Goal: Information Seeking & Learning: Find specific fact

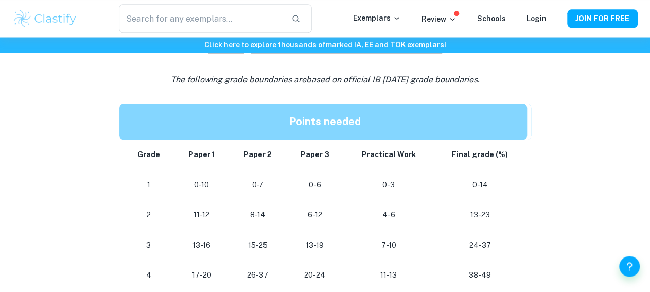
scroll to position [485, 0]
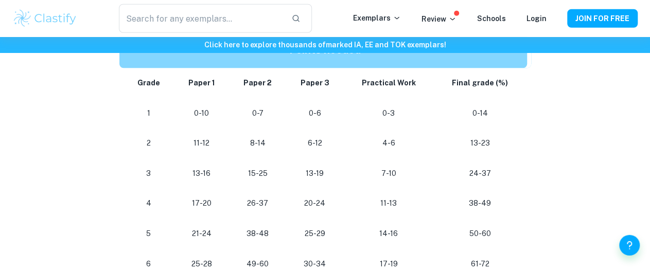
scroll to position [626, 0]
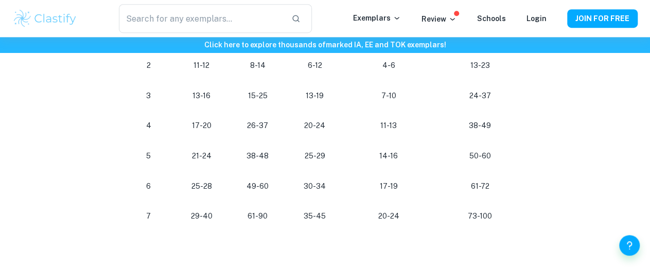
drag, startPoint x: 511, startPoint y: 146, endPoint x: 507, endPoint y: 169, distance: 23.0
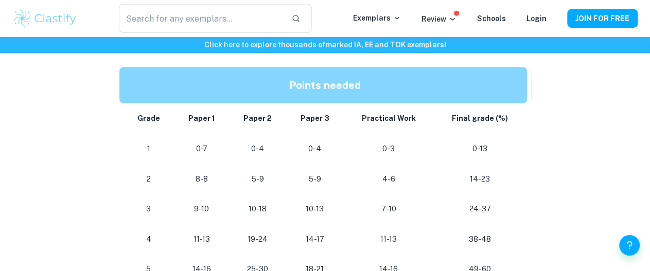
scroll to position [897, 0]
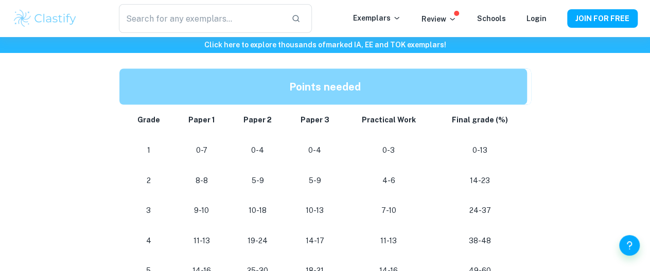
drag, startPoint x: 260, startPoint y: 206, endPoint x: 274, endPoint y: 202, distance: 15.1
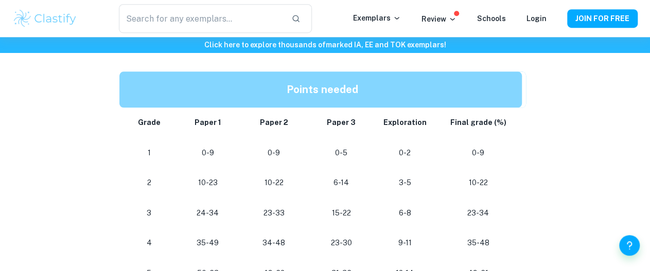
drag, startPoint x: 260, startPoint y: 170, endPoint x: 261, endPoint y: 183, distance: 12.9
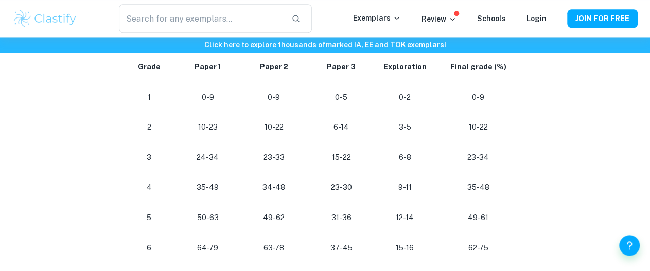
scroll to position [571, 0]
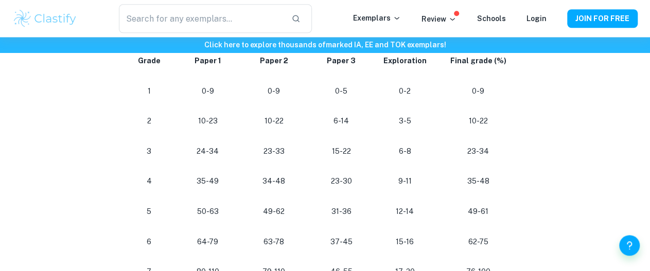
drag, startPoint x: 262, startPoint y: 182, endPoint x: 264, endPoint y: 188, distance: 6.4
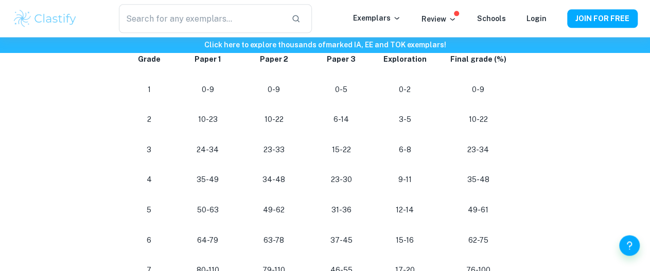
scroll to position [571, 0]
click at [243, 226] on td "49-62" at bounding box center [273, 210] width 67 height 30
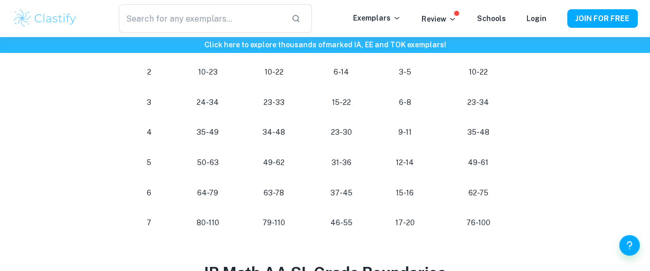
scroll to position [605, 0]
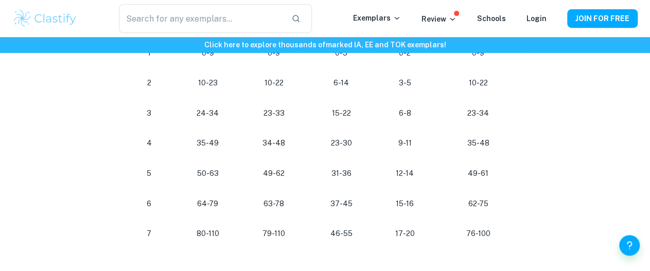
drag, startPoint x: 241, startPoint y: 123, endPoint x: 236, endPoint y: 112, distance: 12.4
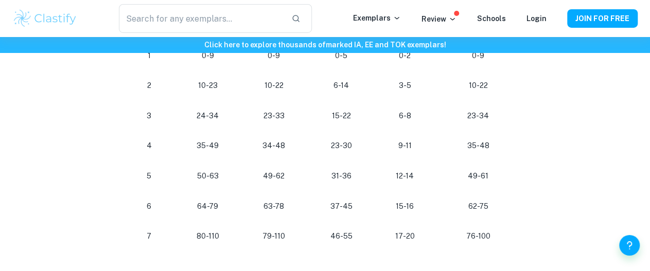
click at [238, 126] on td "24-34" at bounding box center [207, 116] width 65 height 30
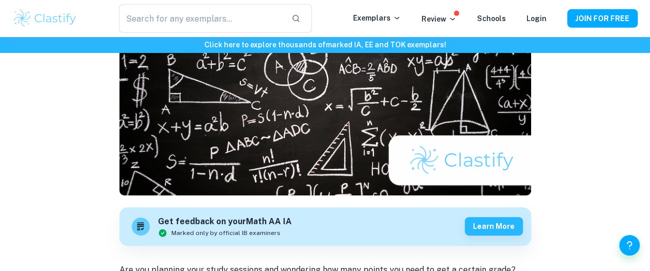
scroll to position [0, 0]
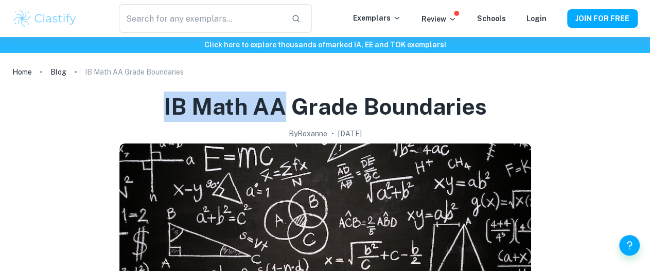
drag, startPoint x: 280, startPoint y: 108, endPoint x: 151, endPoint y: 99, distance: 129.9
click at [164, 99] on h1 "IB Math AA Grade Boundaries" at bounding box center [325, 107] width 323 height 30
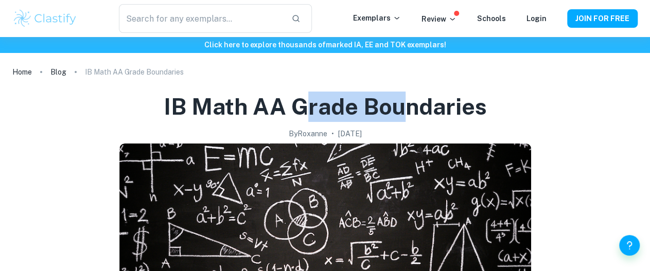
drag, startPoint x: 298, startPoint y: 106, endPoint x: 411, endPoint y: 118, distance: 113.7
click at [411, 118] on h1 "IB Math AA Grade Boundaries" at bounding box center [325, 107] width 323 height 30
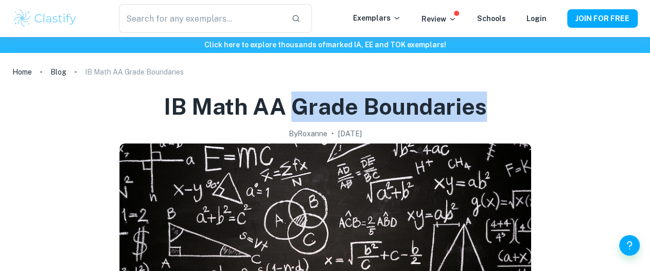
drag, startPoint x: 290, startPoint y: 104, endPoint x: 496, endPoint y: 104, distance: 206.8
click at [487, 104] on h1 "IB Math AA Grade Boundaries" at bounding box center [325, 107] width 323 height 30
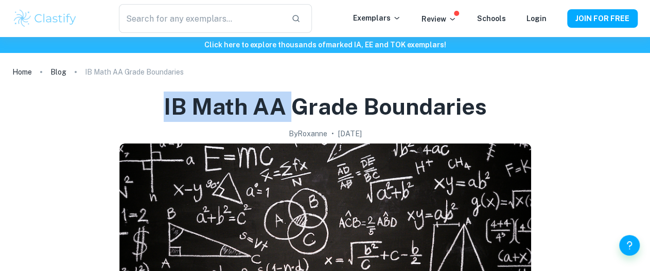
drag, startPoint x: 153, startPoint y: 108, endPoint x: 294, endPoint y: 105, distance: 141.5
click at [294, 105] on h1 "IB Math AA Grade Boundaries" at bounding box center [325, 107] width 323 height 30
